Goal: Complete application form: Complete application form

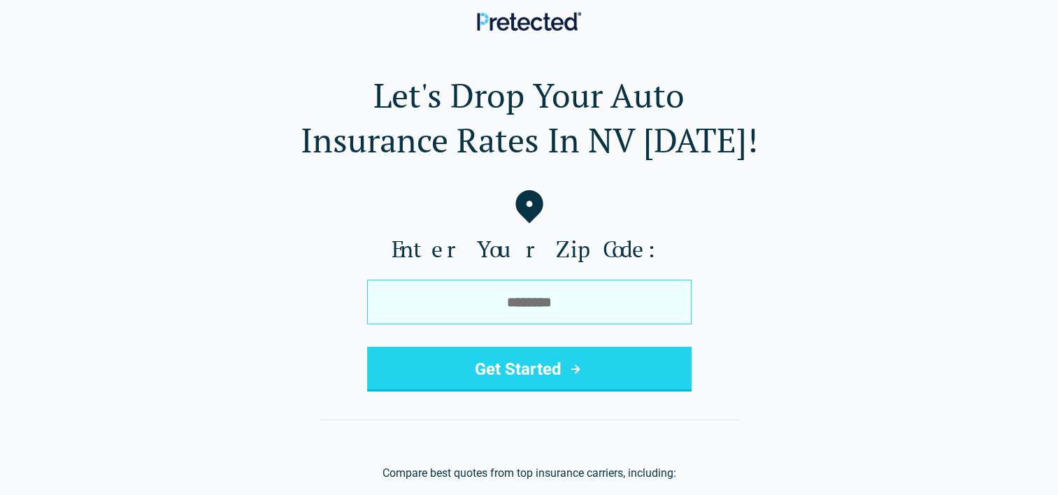
click at [376, 308] on input "tel" at bounding box center [529, 302] width 325 height 45
click at [425, 320] on input "tel" at bounding box center [529, 302] width 325 height 45
type input "*****"
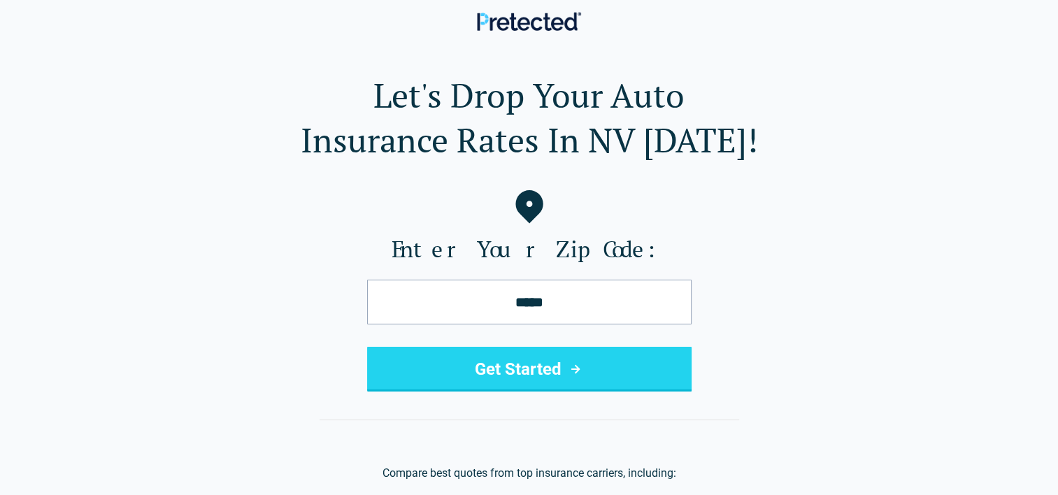
click at [474, 369] on button "Get Started" at bounding box center [529, 369] width 325 height 45
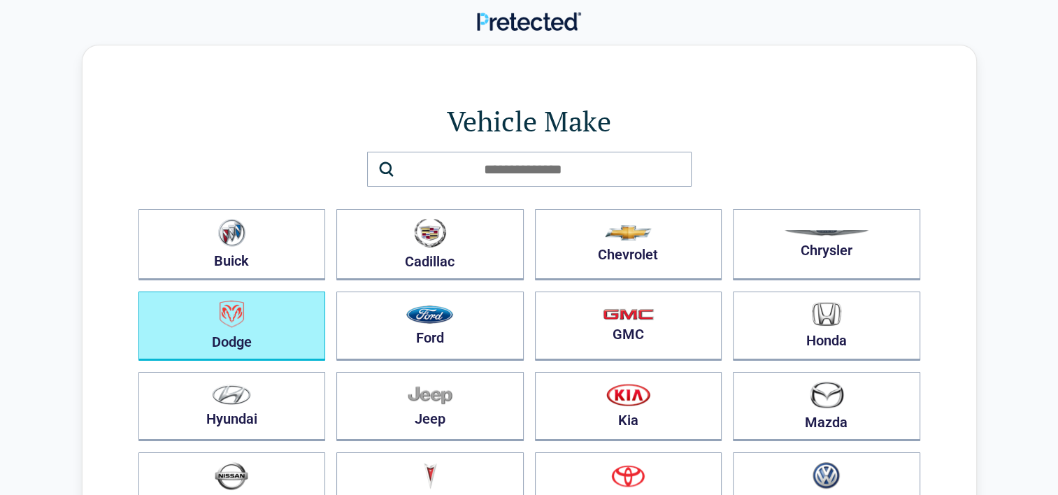
click at [243, 314] on img "button" at bounding box center [232, 314] width 24 height 27
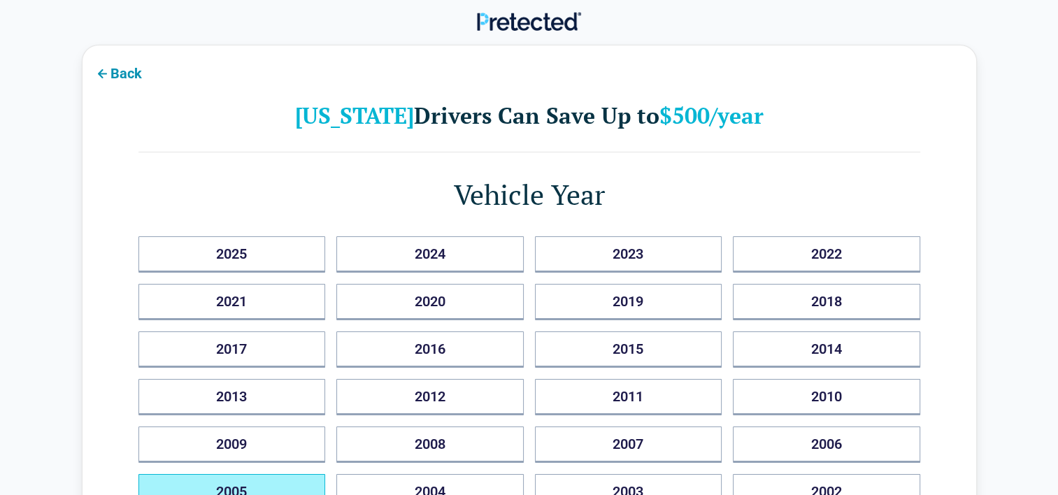
click at [255, 481] on button "2005" at bounding box center [231, 492] width 187 height 36
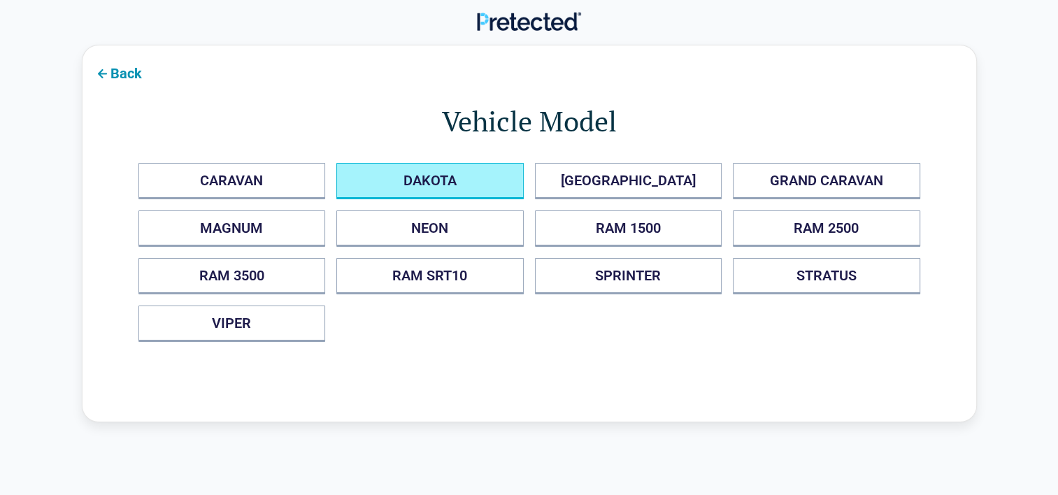
click at [415, 182] on button "DAKOTA" at bounding box center [429, 181] width 187 height 36
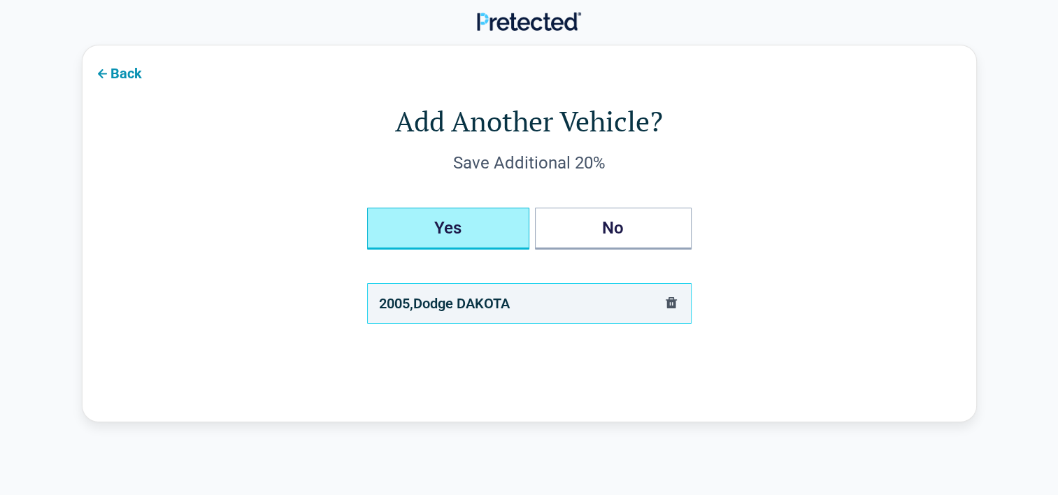
click at [447, 225] on button "Yes" at bounding box center [448, 229] width 162 height 42
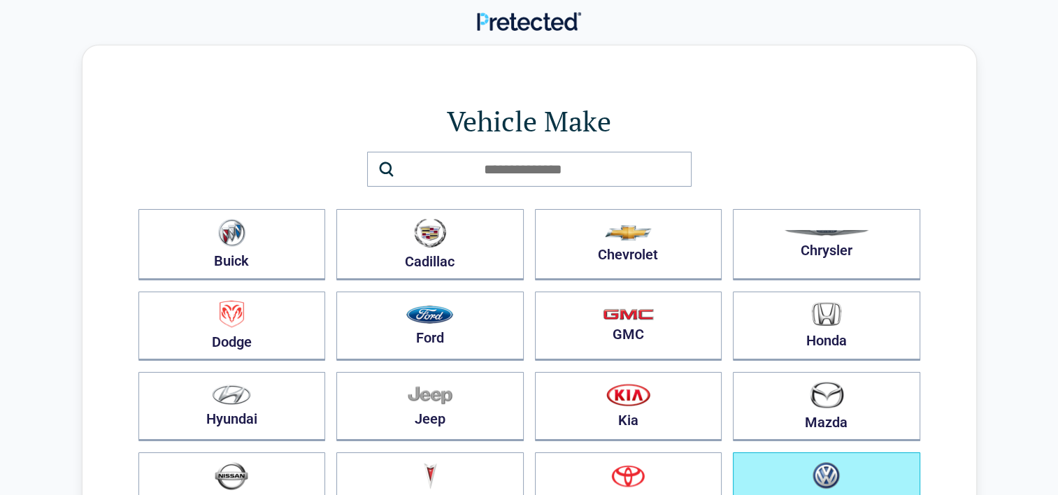
click at [766, 464] on button "Volkswagen" at bounding box center [826, 488] width 187 height 71
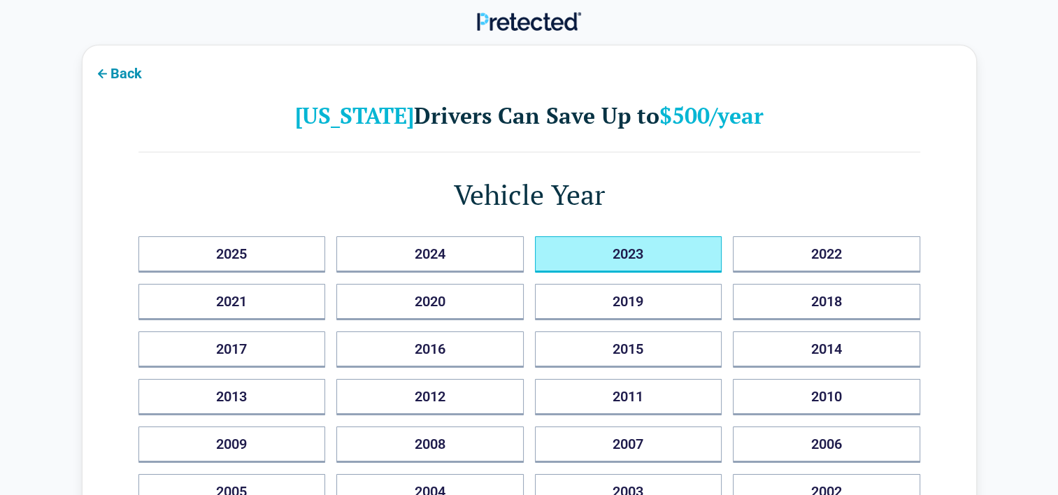
click at [648, 257] on button "2023" at bounding box center [628, 254] width 187 height 36
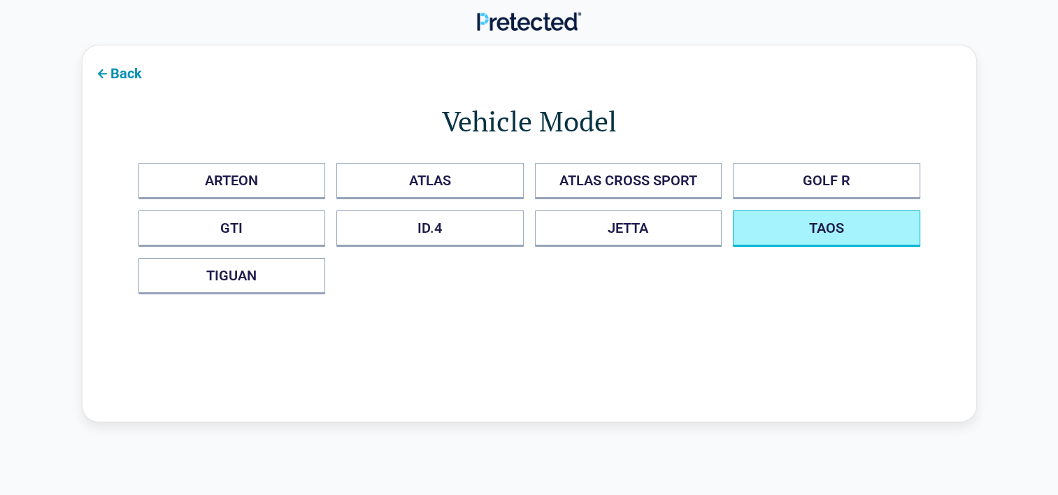
click at [796, 229] on button "TAOS" at bounding box center [826, 229] width 187 height 36
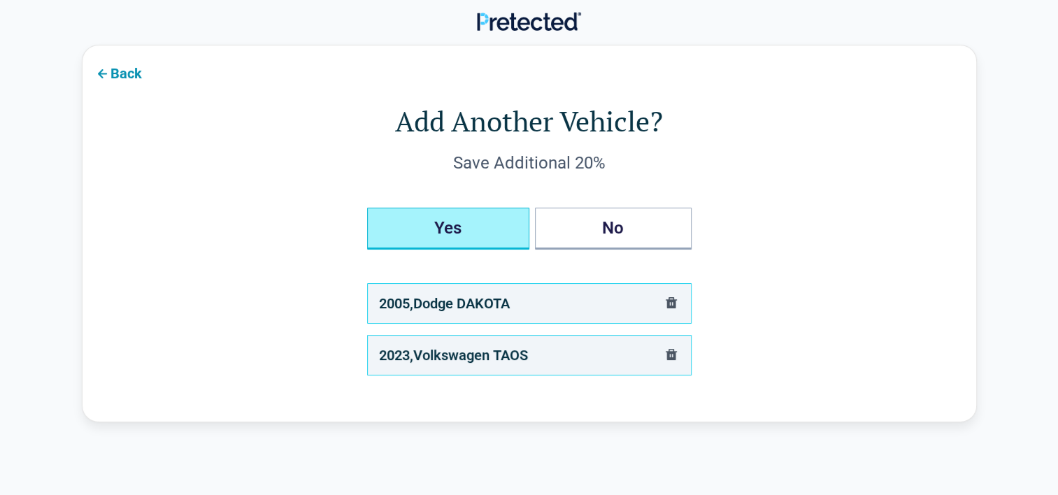
click at [459, 224] on button "Yes" at bounding box center [448, 229] width 162 height 42
